Goal: Transaction & Acquisition: Purchase product/service

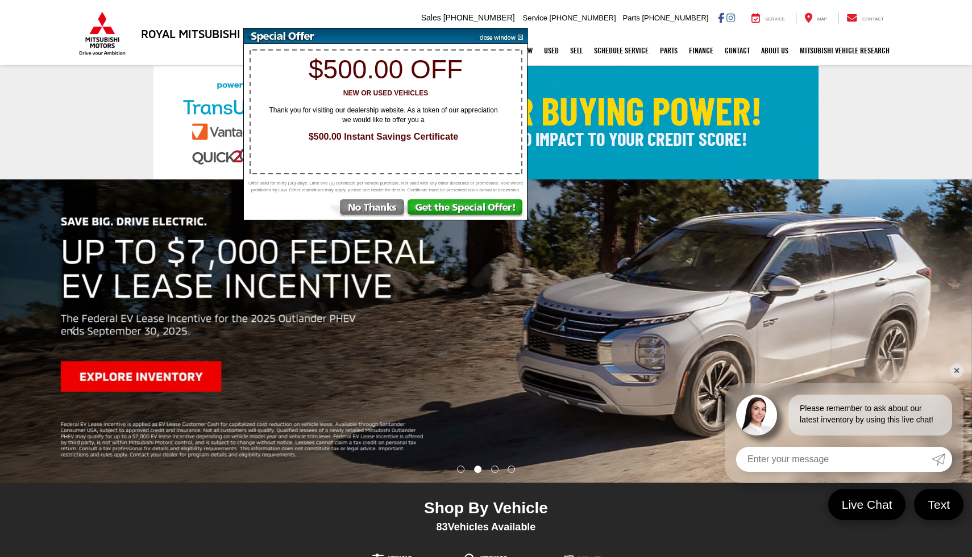
click at [522, 36] on img at bounding box center [499, 35] width 57 height 15
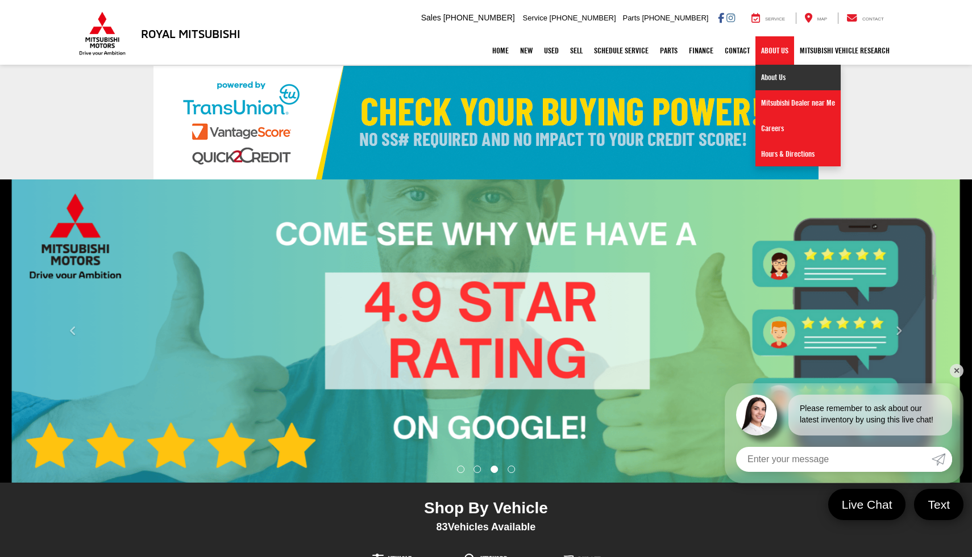
click at [770, 83] on link "About Us" at bounding box center [797, 78] width 85 height 26
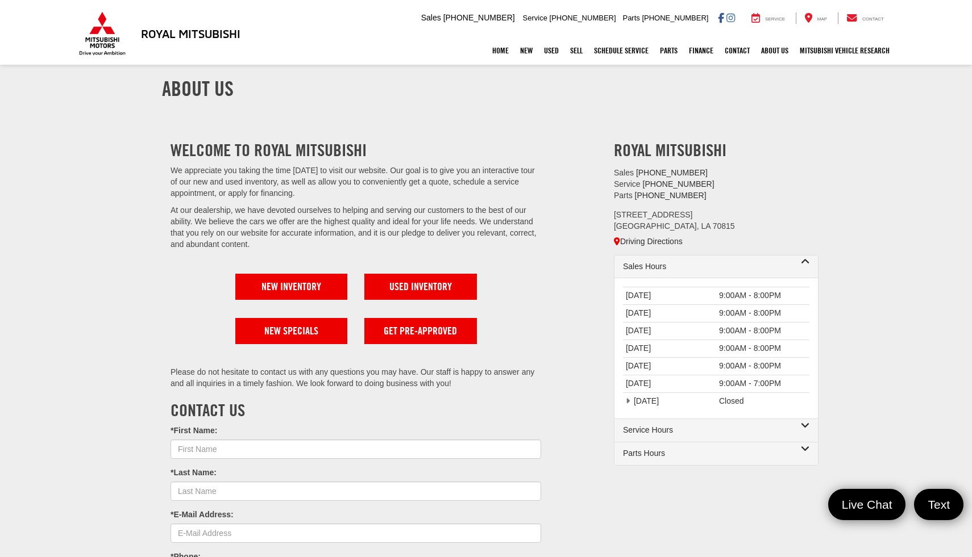
click at [532, 146] on h2 "Welcome to Royal Mitsubishi" at bounding box center [355, 150] width 371 height 19
click at [546, 160] on div "Welcome to Royal Mitsubishi We appreciate you taking the time [DATE] to visit o…" at bounding box center [356, 426] width 388 height 593
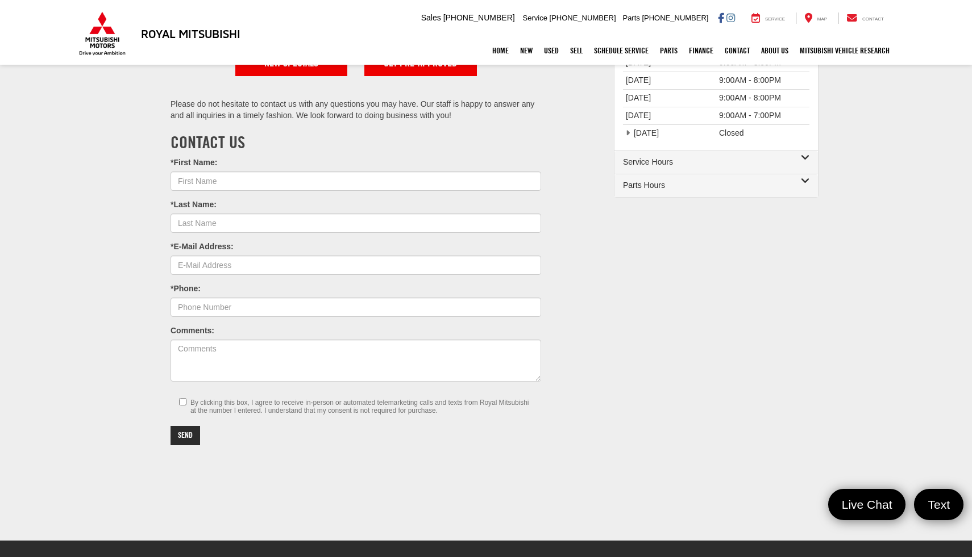
scroll to position [273, 0]
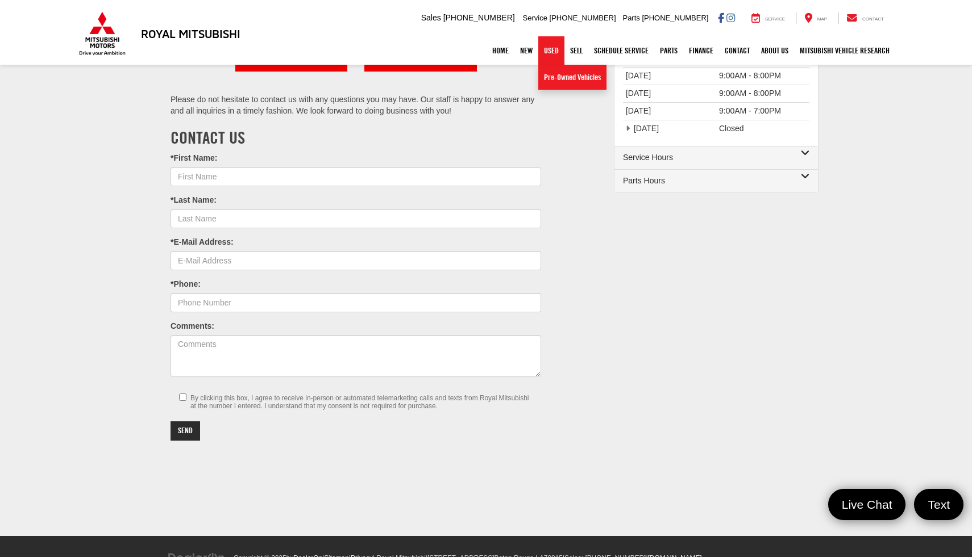
click at [543, 55] on link "Used" at bounding box center [551, 50] width 26 height 28
click at [546, 49] on link "Used" at bounding box center [551, 50] width 26 height 28
click at [545, 74] on link "Pre-Owned Vehicles" at bounding box center [572, 77] width 68 height 25
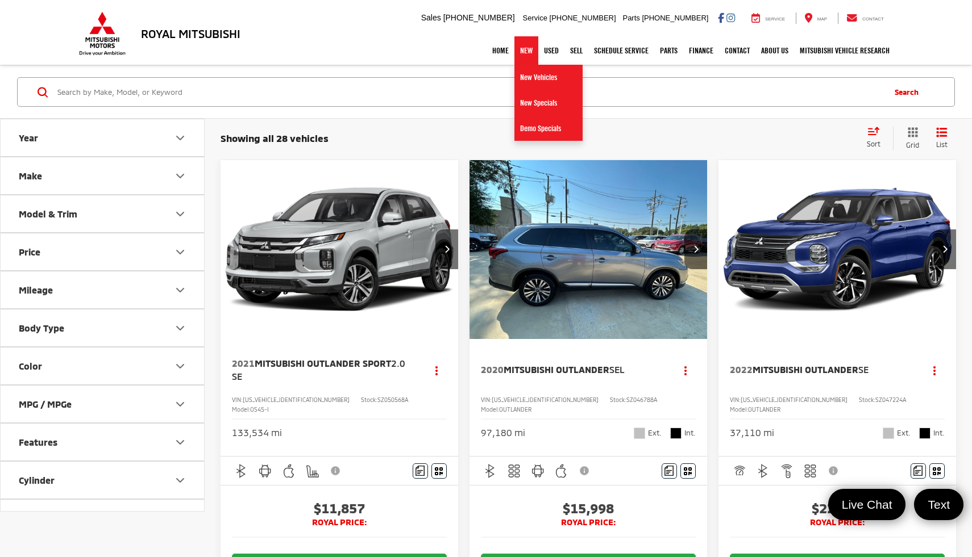
click at [519, 50] on link "New" at bounding box center [526, 50] width 24 height 28
click at [520, 74] on link "New Vehicles" at bounding box center [548, 78] width 68 height 26
